Goal: Transaction & Acquisition: Download file/media

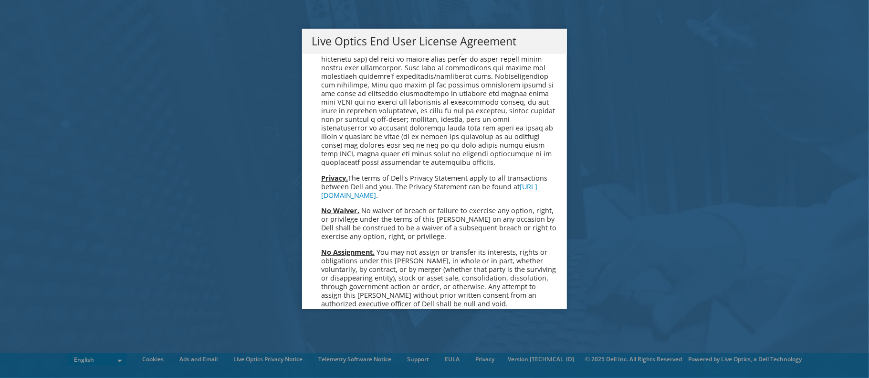
scroll to position [3610, 0]
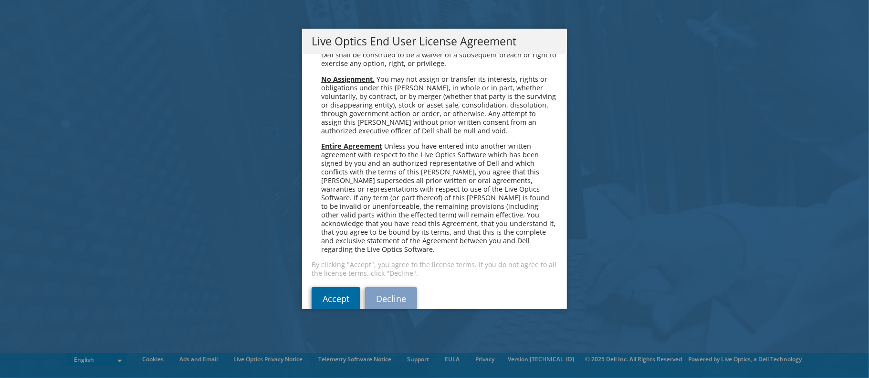
click at [321, 287] on link "Accept" at bounding box center [336, 298] width 49 height 23
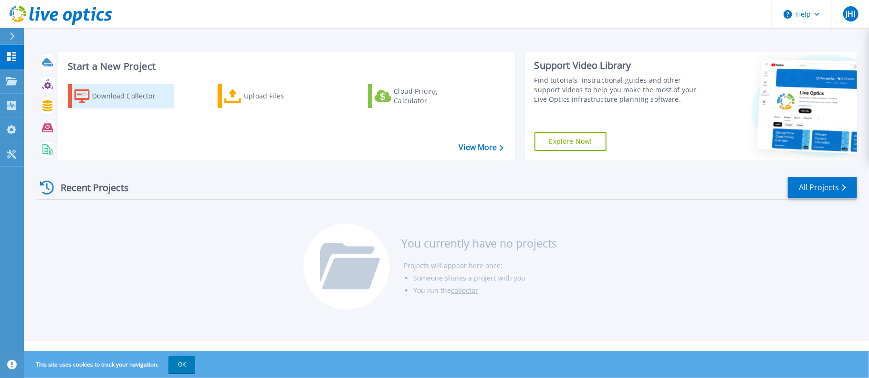
click at [117, 96] on div "Download Collector" at bounding box center [130, 95] width 76 height 19
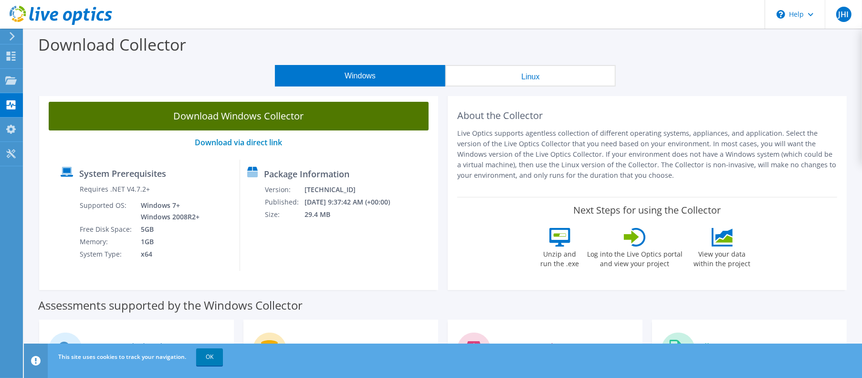
click at [187, 118] on link "Download Windows Collector" at bounding box center [239, 116] width 380 height 29
